Goal: Task Accomplishment & Management: Use online tool/utility

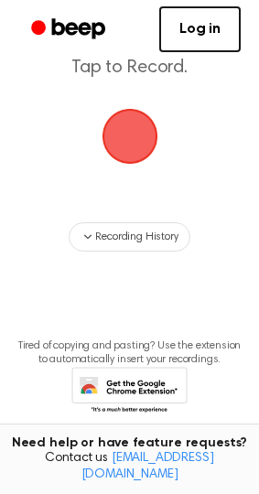
scroll to position [122, 0]
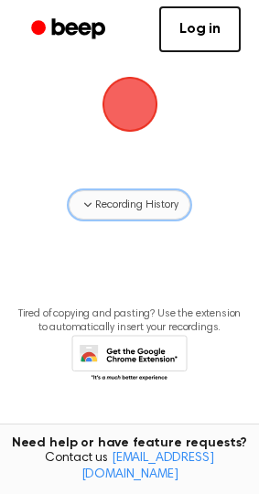
click at [140, 198] on span "Recording History" at bounding box center [136, 205] width 82 height 16
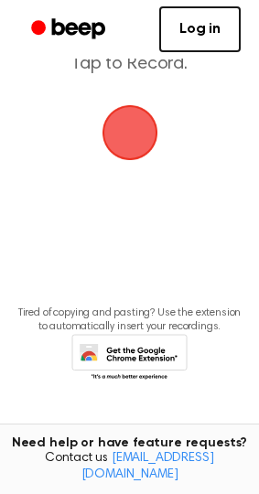
scroll to position [0, 0]
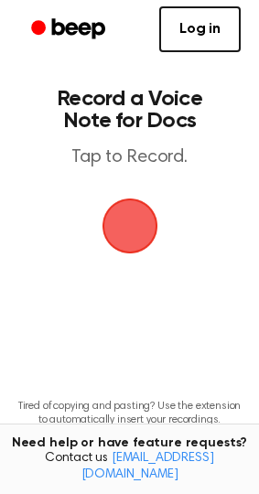
click at [120, 241] on span "button" at bounding box center [129, 226] width 59 height 59
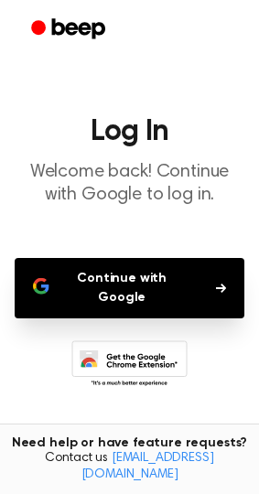
click at [123, 273] on button "Continue with Google" at bounding box center [130, 288] width 230 height 60
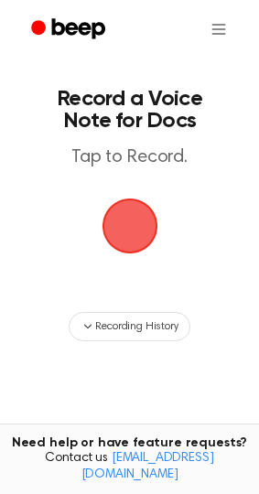
click at [128, 214] on span "button" at bounding box center [129, 226] width 59 height 59
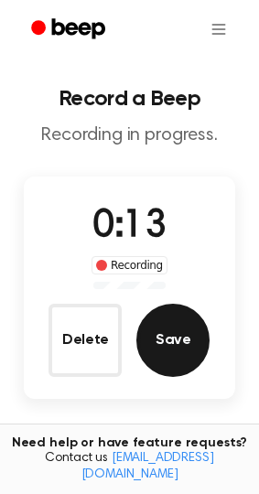
click at [179, 326] on button "Save" at bounding box center [172, 340] width 73 height 73
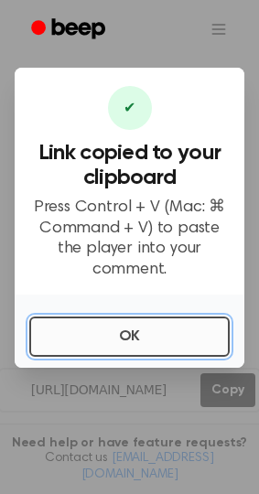
click at [143, 341] on button "OK" at bounding box center [129, 336] width 200 height 40
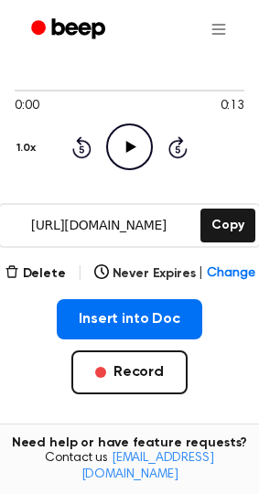
scroll to position [168, 0]
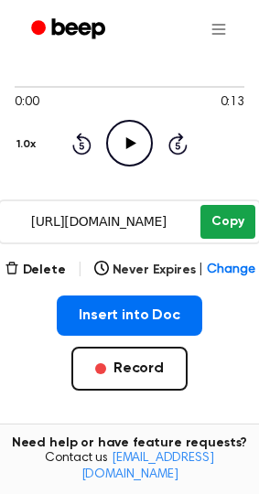
click at [228, 205] on button "Copy" at bounding box center [227, 222] width 54 height 34
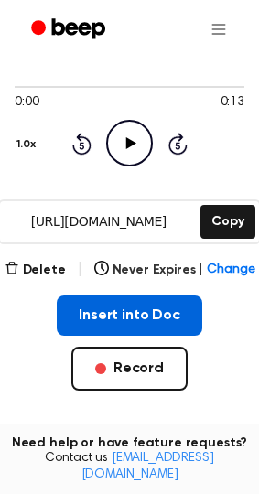
click at [112, 295] on button "Insert into Doc" at bounding box center [129, 315] width 145 height 40
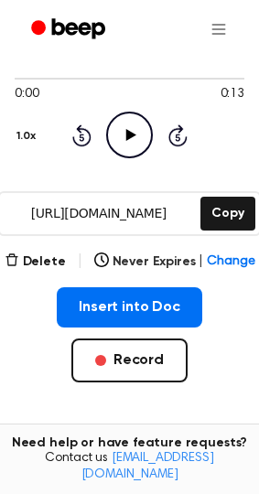
scroll to position [182, 0]
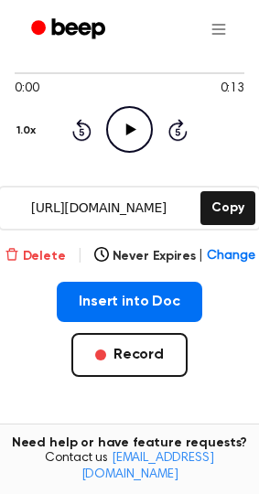
click at [53, 247] on button "Delete" at bounding box center [35, 256] width 61 height 19
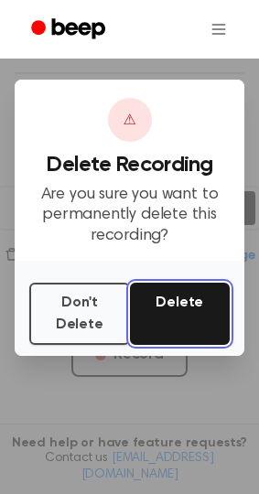
click at [187, 316] on button "Delete" at bounding box center [180, 314] width 101 height 62
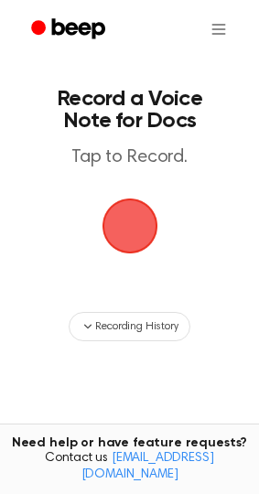
click at [127, 233] on span "button" at bounding box center [129, 225] width 70 height 70
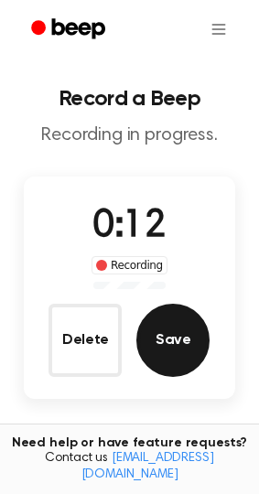
click at [171, 326] on button "Save" at bounding box center [172, 340] width 73 height 73
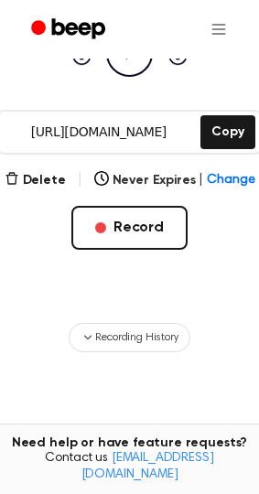
scroll to position [235, 0]
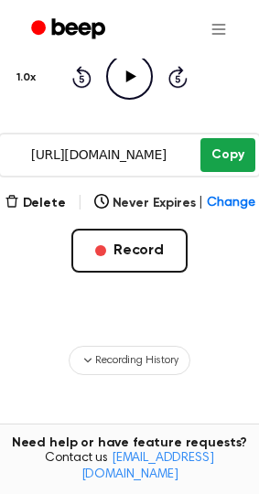
click at [234, 138] on button "Copy" at bounding box center [227, 155] width 54 height 34
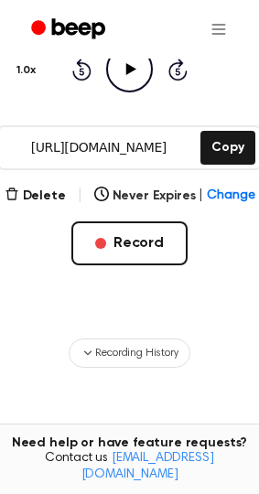
scroll to position [368, 0]
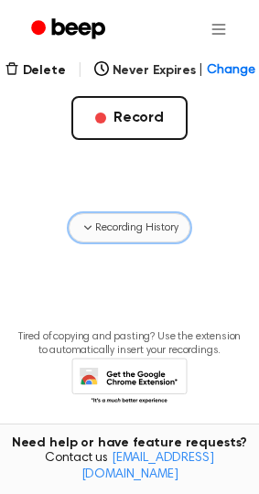
click at [138, 220] on span "Recording History" at bounding box center [136, 228] width 82 height 16
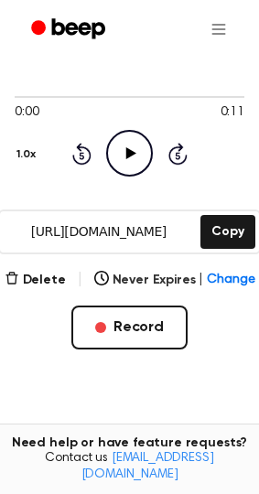
scroll to position [166, 0]
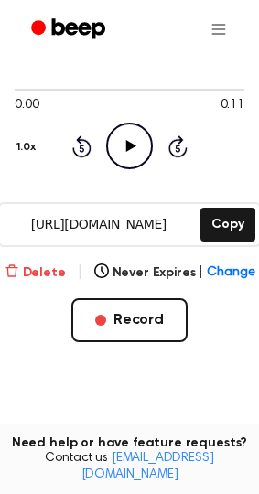
click at [35, 263] on button "Delete" at bounding box center [35, 272] width 61 height 19
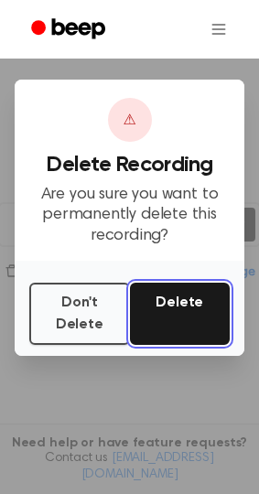
click at [167, 311] on button "Delete" at bounding box center [180, 314] width 101 height 62
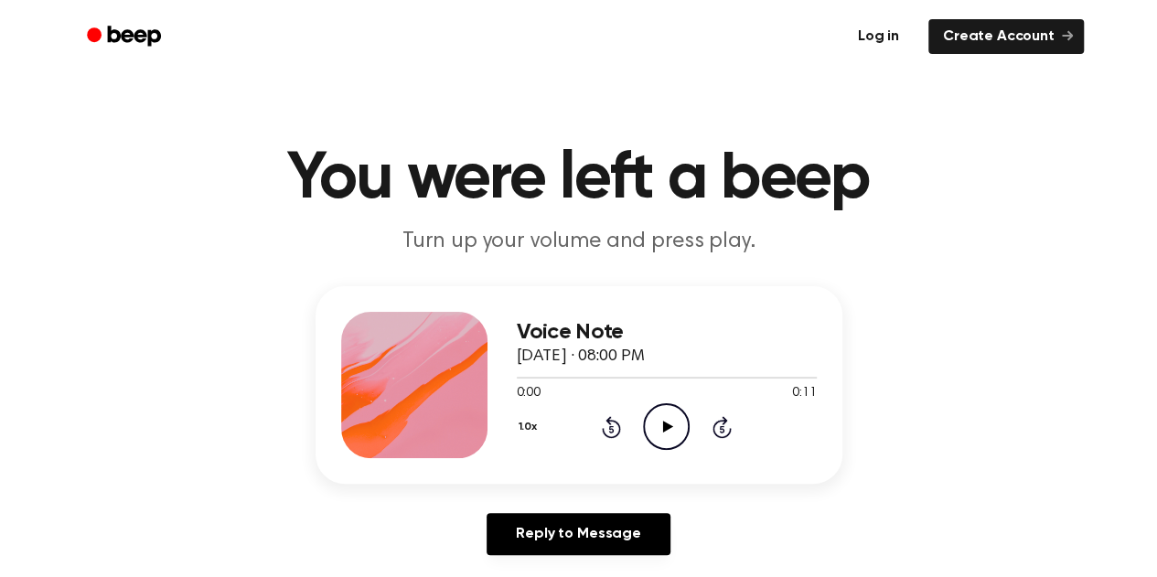
click at [883, 33] on link "Log in" at bounding box center [879, 37] width 78 height 42
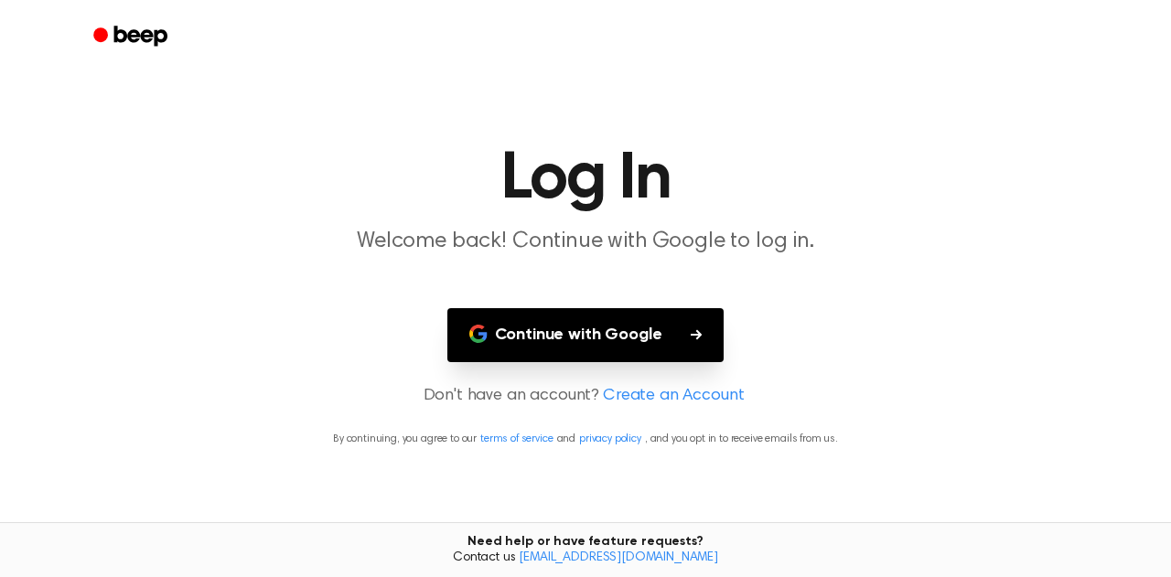
click at [637, 327] on button "Continue with Google" at bounding box center [585, 335] width 277 height 54
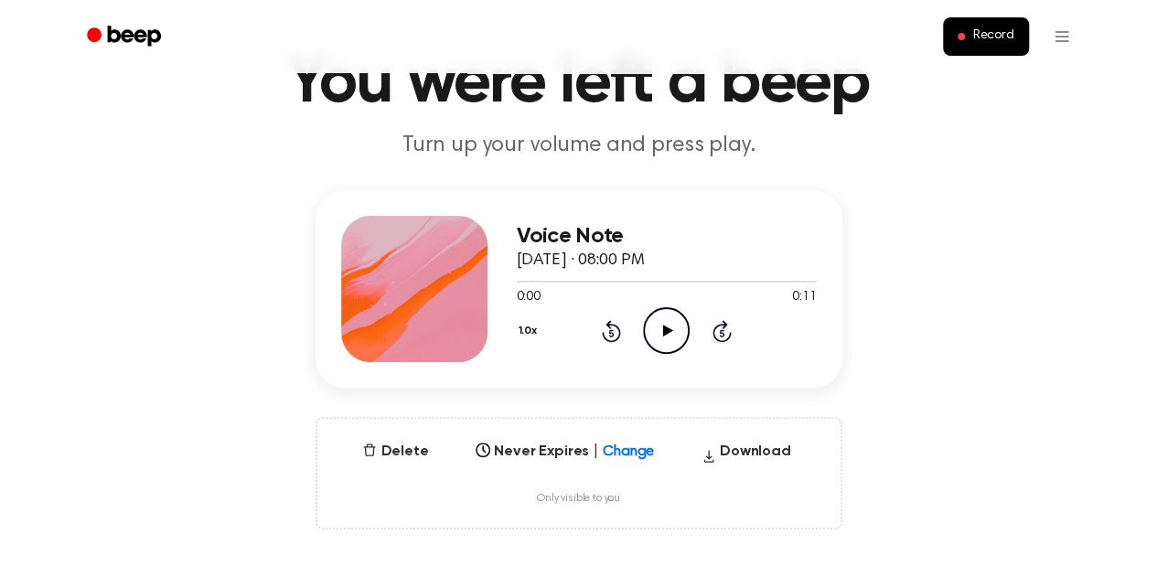
scroll to position [93, 0]
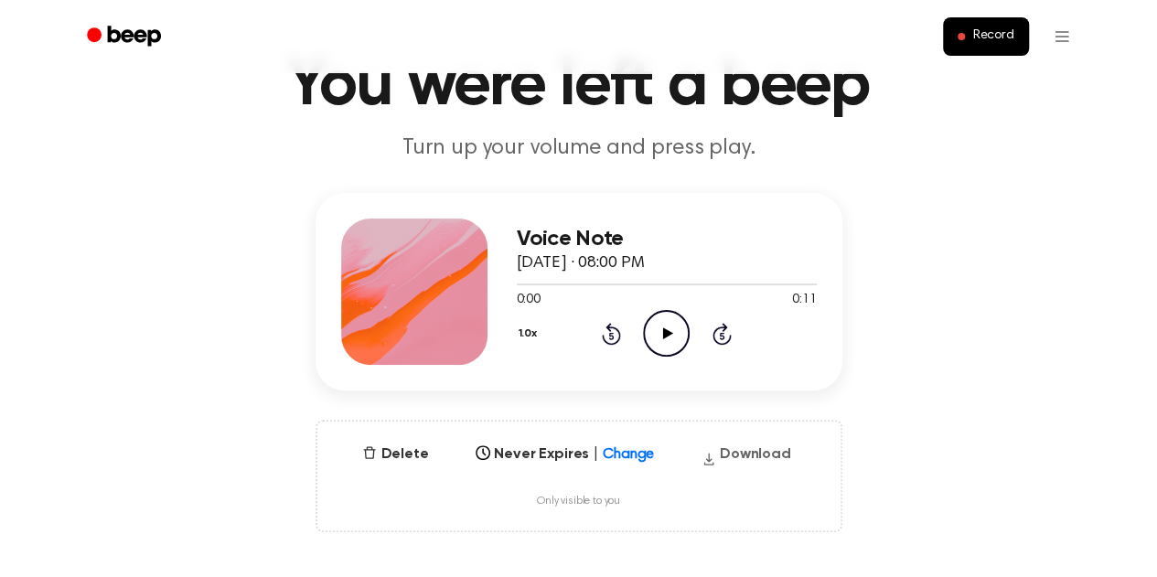
click at [743, 455] on button "Download" at bounding box center [746, 458] width 104 height 29
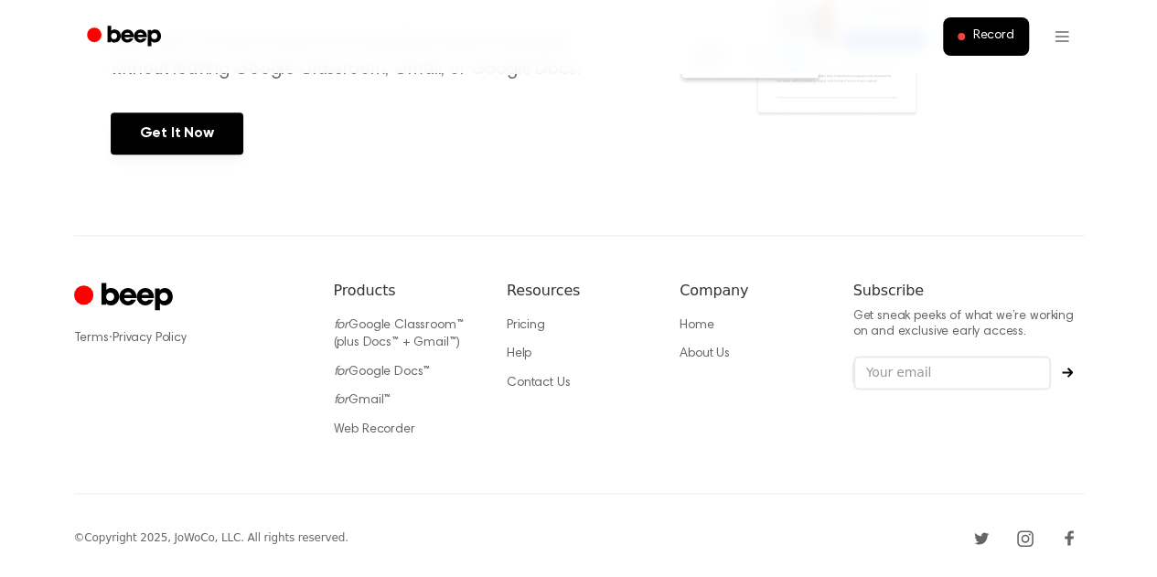
scroll to position [0, 0]
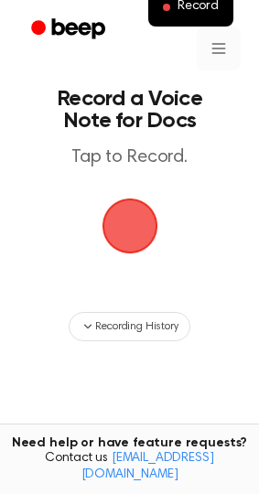
click at [212, 43] on html "Record Record a Voice Note for Docs Tap to Record. Recording History Tired of c…" at bounding box center [129, 308] width 259 height 616
